Goal: Task Accomplishment & Management: Use online tool/utility

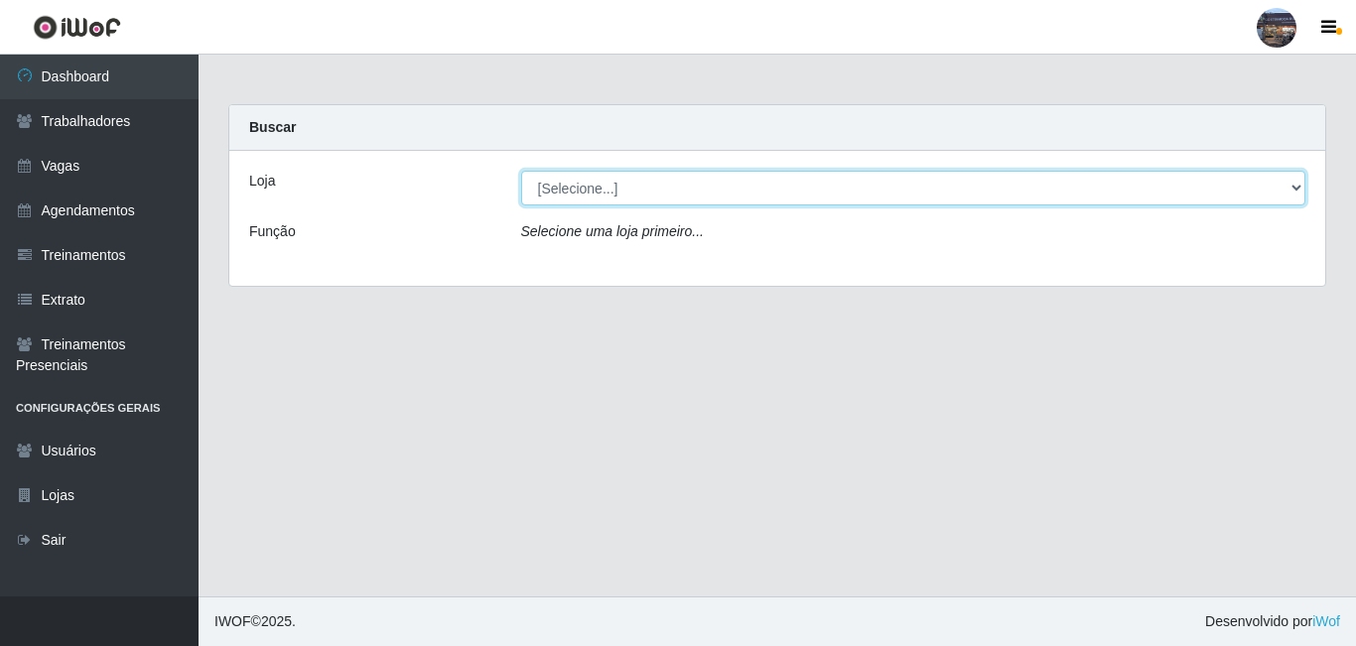
drag, startPoint x: 696, startPoint y: 208, endPoint x: 673, endPoint y: 191, distance: 29.0
click at [673, 191] on select "[Selecione...] Gostinho da Roça" at bounding box center [913, 188] width 785 height 35
select select "303"
click at [521, 171] on select "[Selecione...] Gostinho da Roça" at bounding box center [913, 188] width 785 height 35
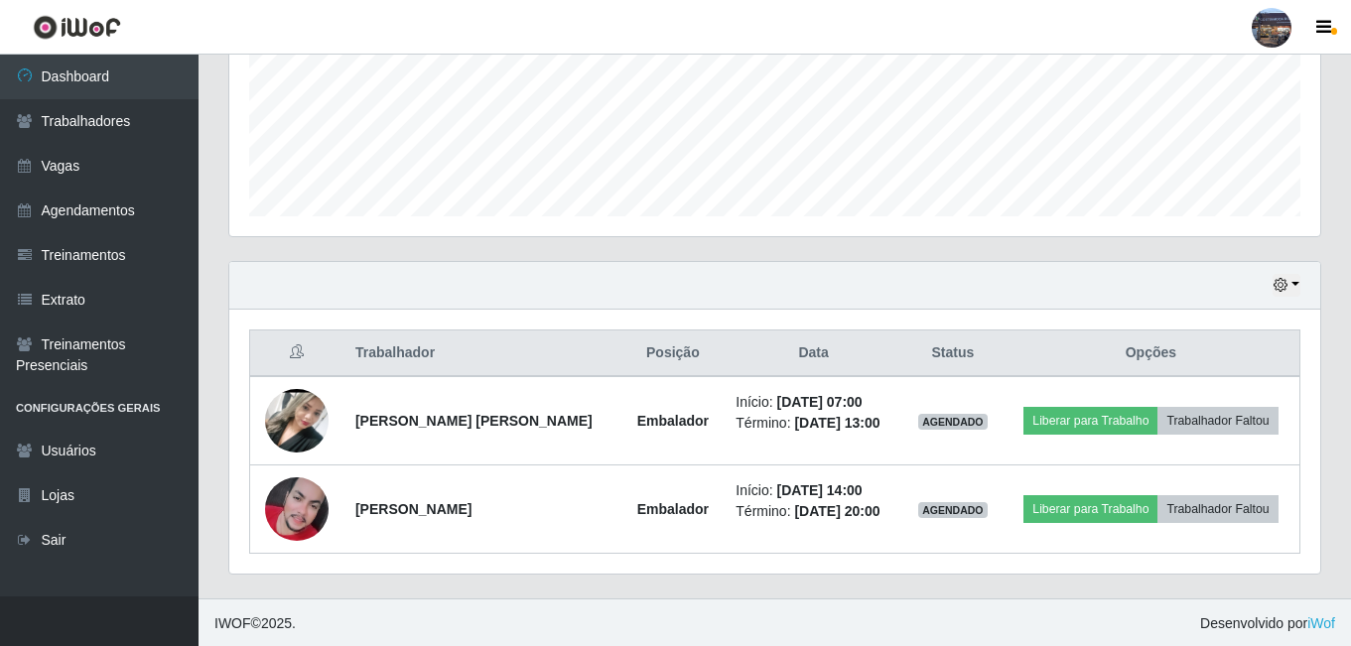
scroll to position [495, 0]
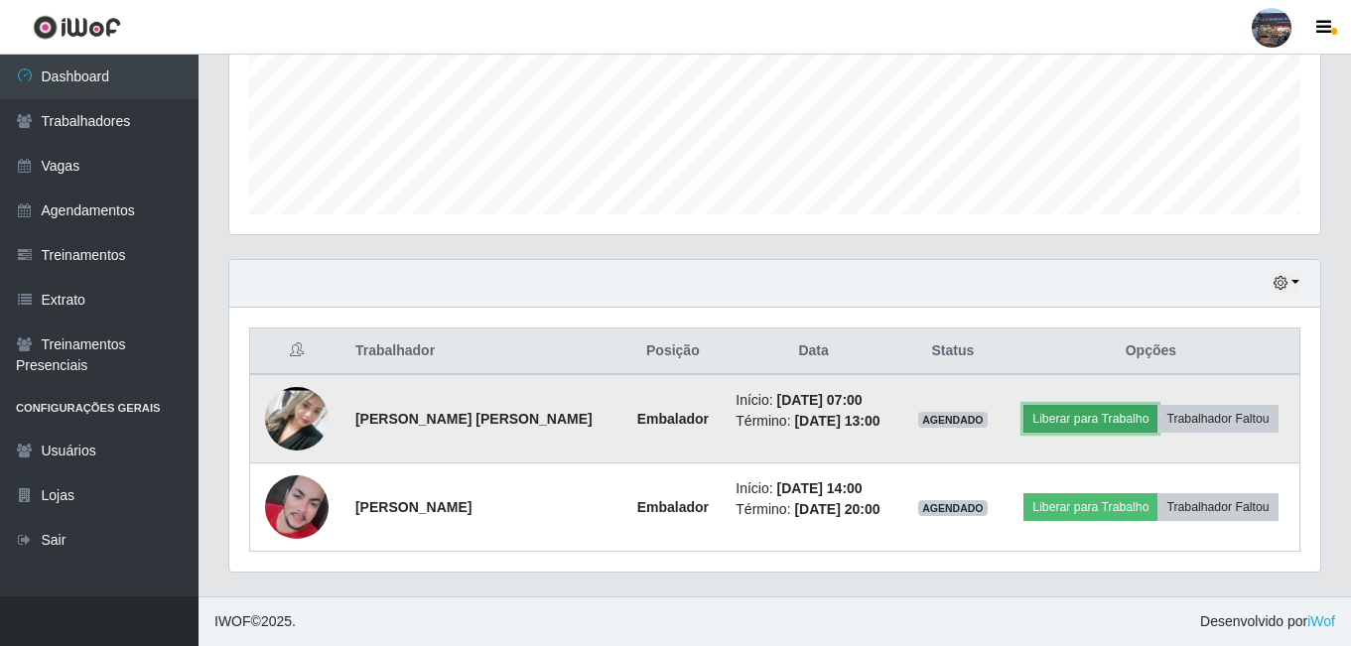
click at [1045, 428] on button "Liberar para Trabalho" at bounding box center [1090, 419] width 134 height 28
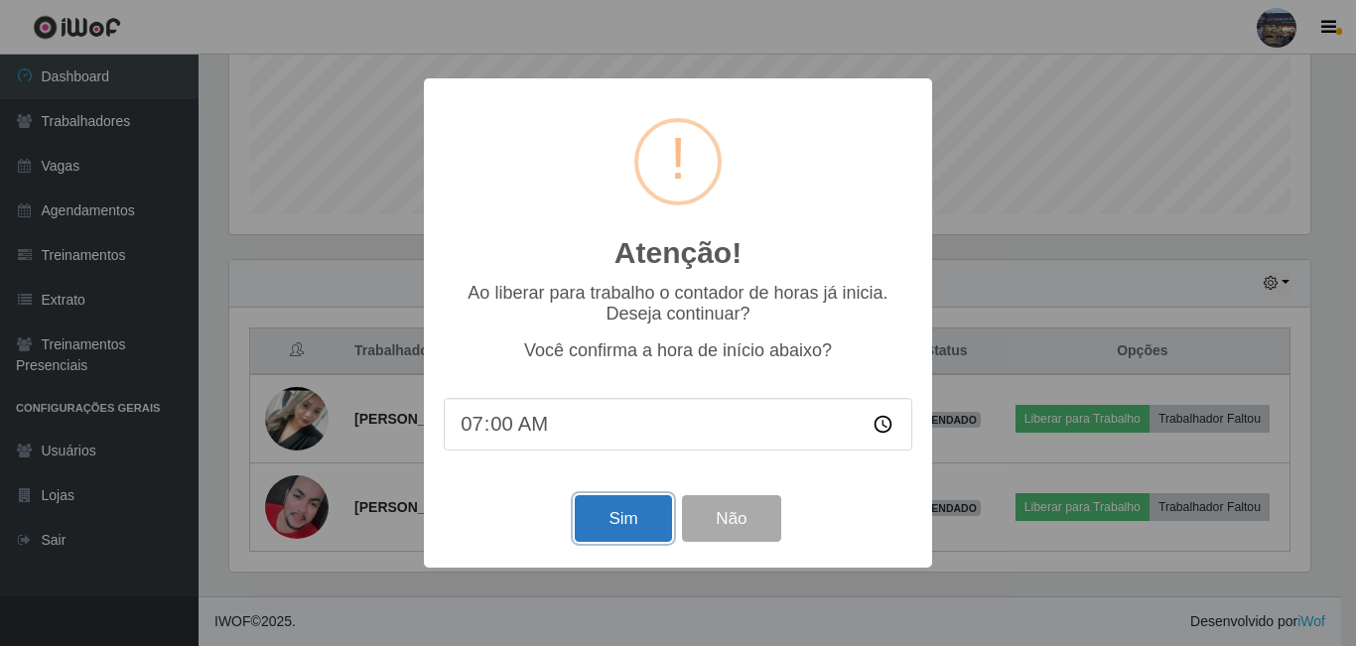
click at [628, 521] on button "Sim" at bounding box center [623, 518] width 96 height 47
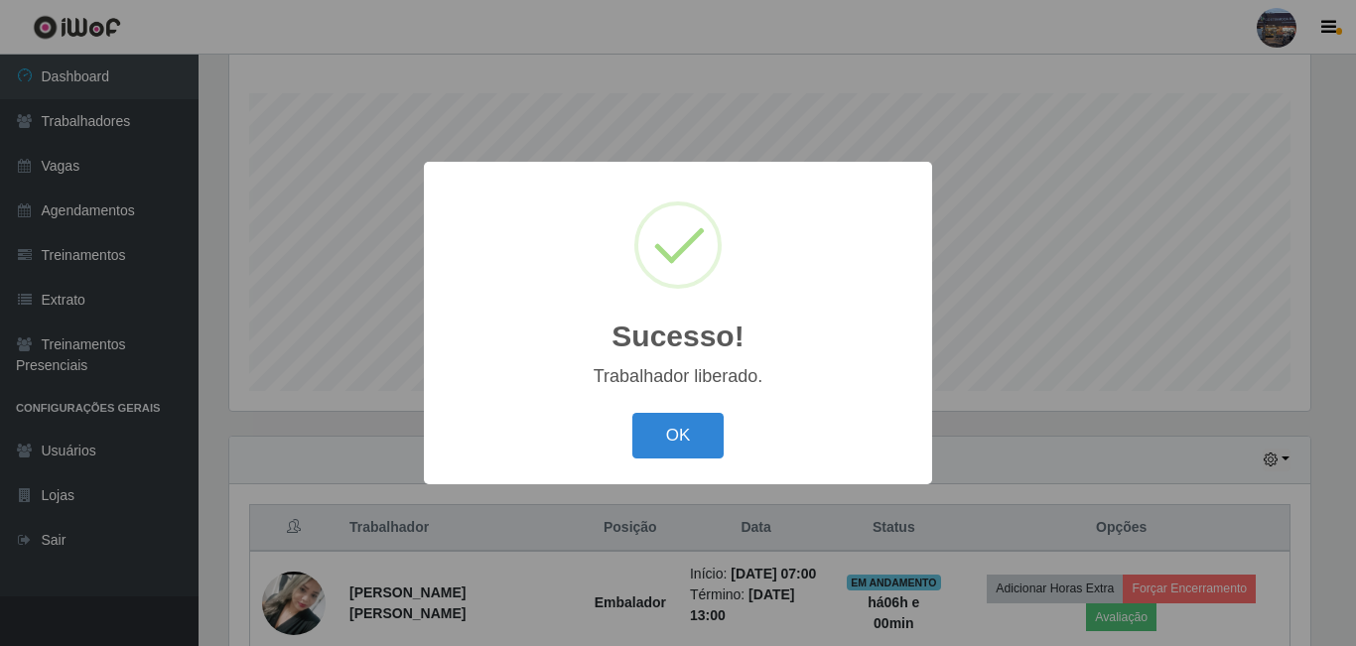
drag, startPoint x: 703, startPoint y: 440, endPoint x: 767, endPoint y: 445, distance: 64.7
click at [720, 441] on button "OK" at bounding box center [678, 436] width 92 height 47
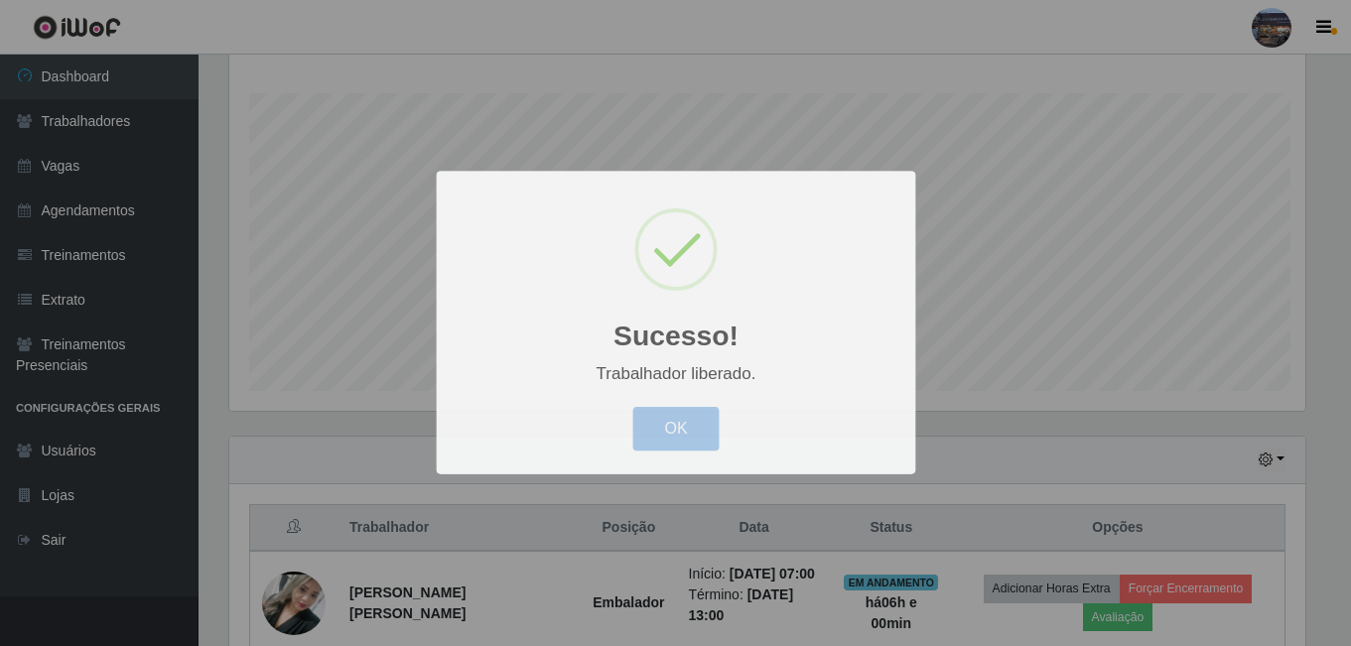
scroll to position [412, 1091]
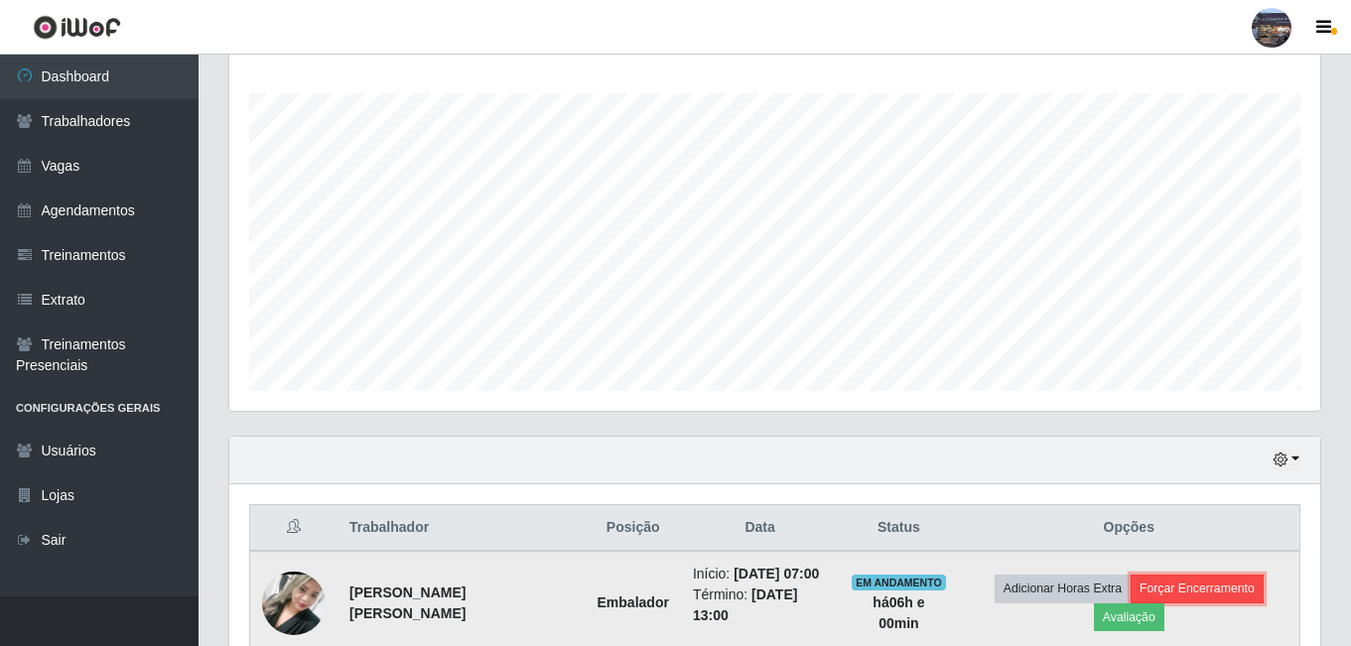
click at [1156, 586] on button "Forçar Encerramento" at bounding box center [1197, 589] width 133 height 28
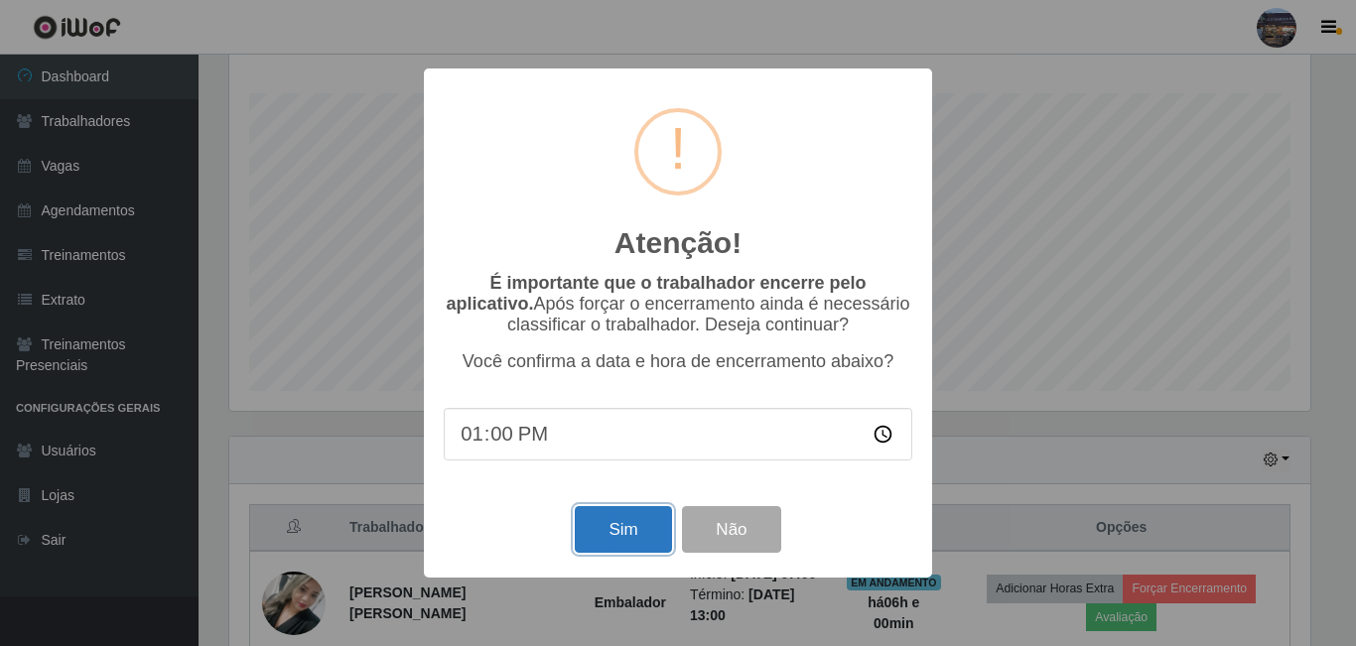
click at [626, 542] on button "Sim" at bounding box center [623, 529] width 96 height 47
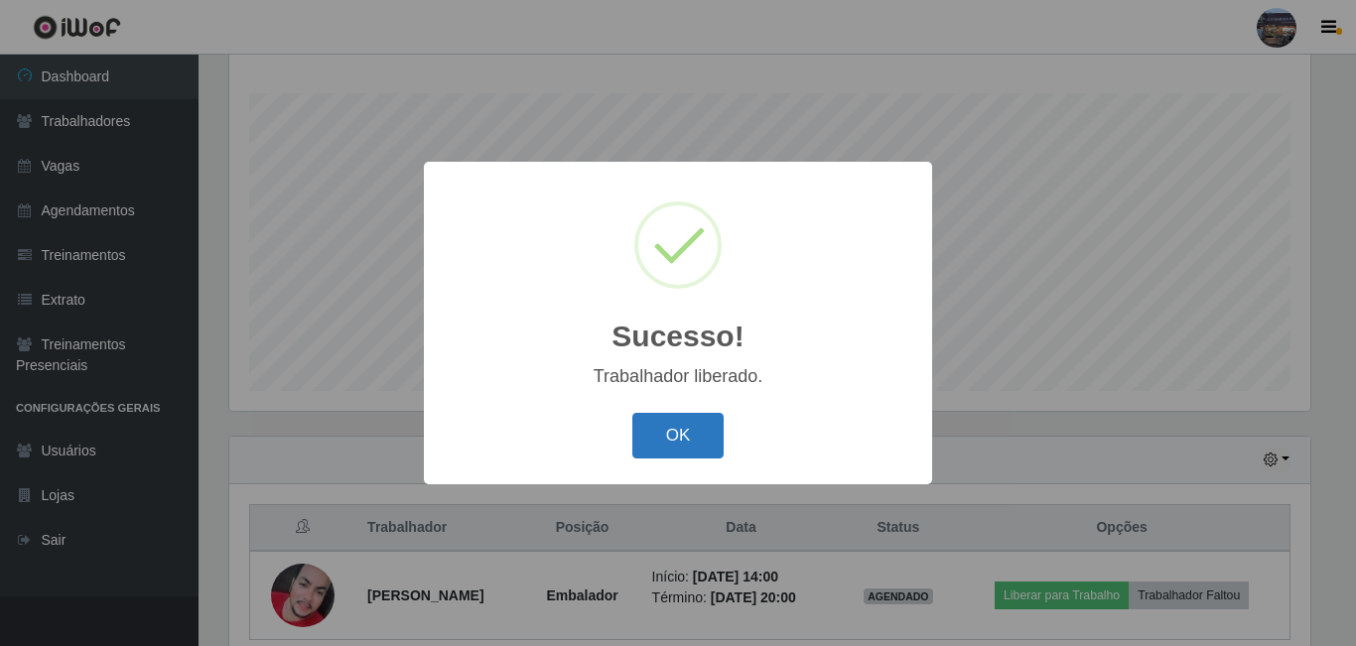
click at [677, 418] on button "OK" at bounding box center [678, 436] width 92 height 47
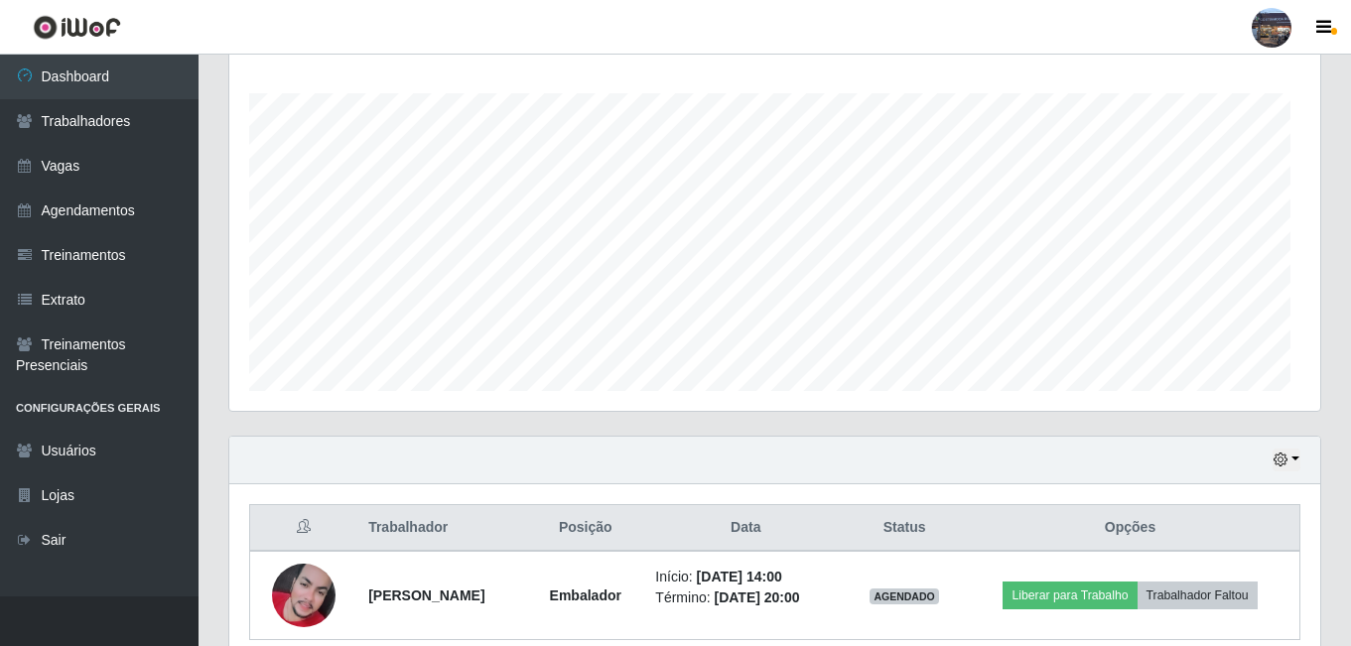
scroll to position [412, 1091]
click at [183, 175] on link "Vagas" at bounding box center [99, 166] width 199 height 45
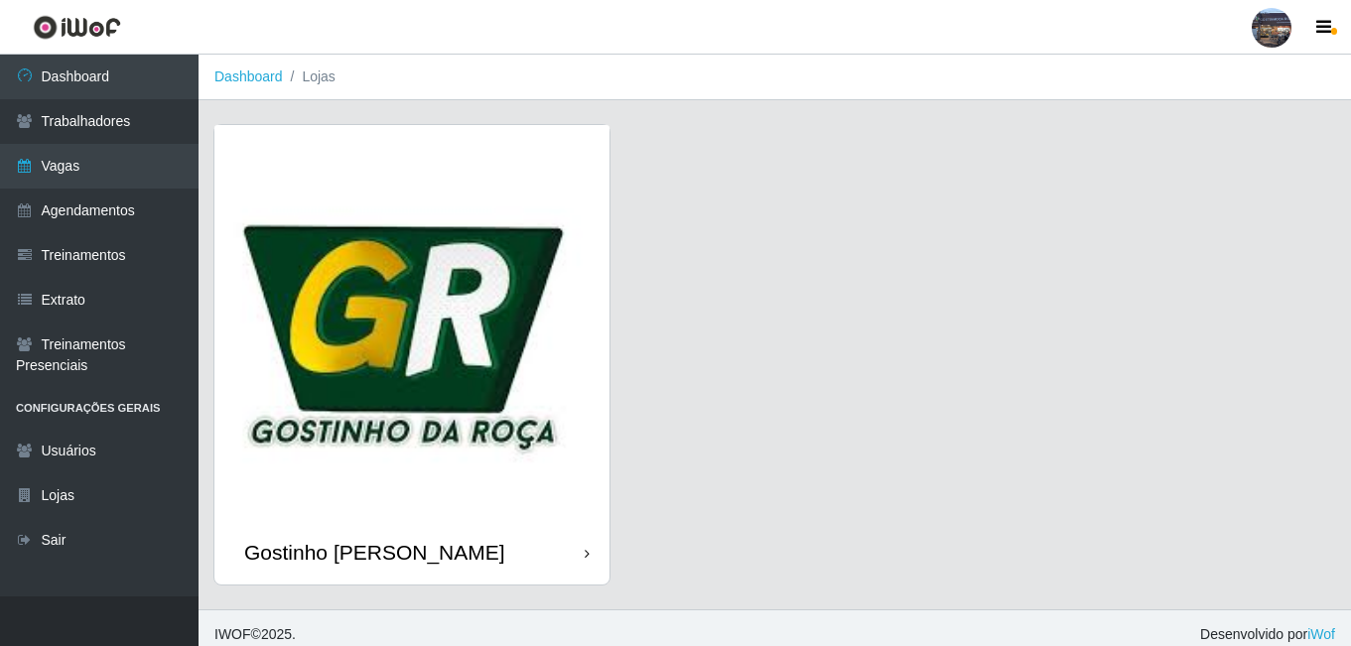
click at [343, 396] on img at bounding box center [411, 322] width 395 height 395
